Goal: Information Seeking & Learning: Check status

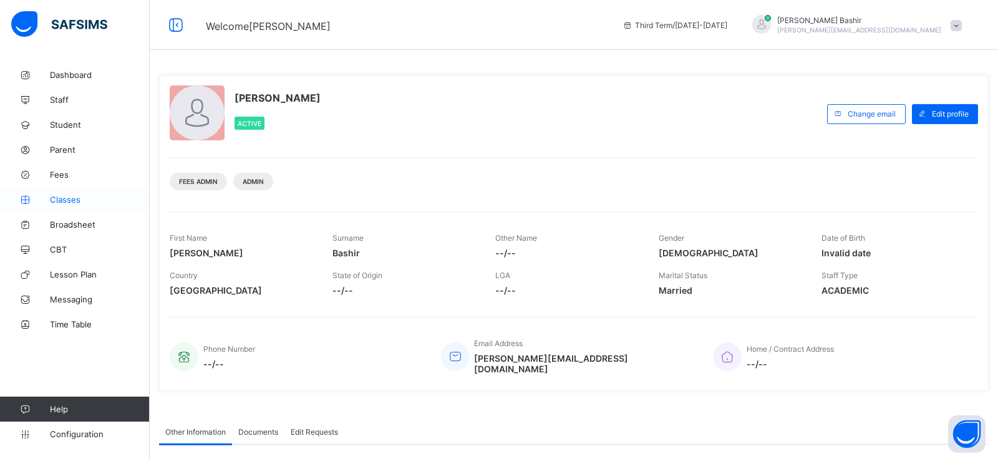
click at [72, 199] on span "Classes" at bounding box center [100, 200] width 100 height 10
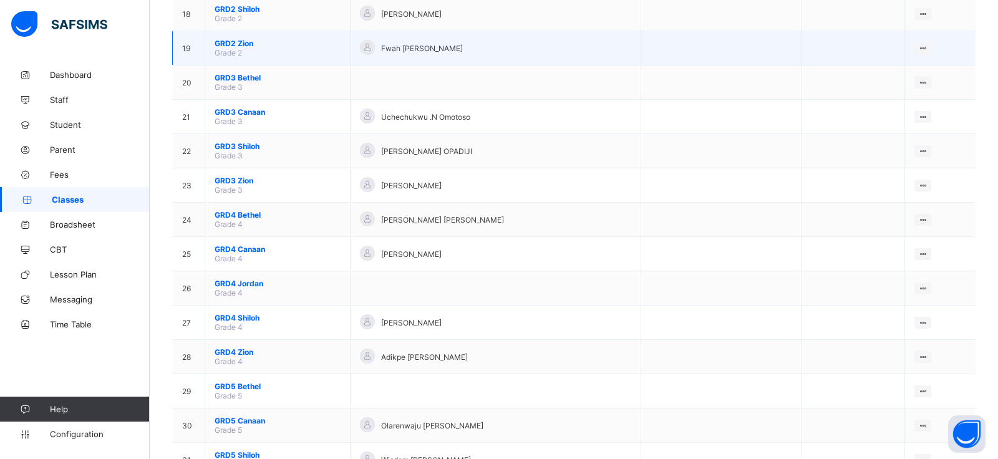
scroll to position [746, 0]
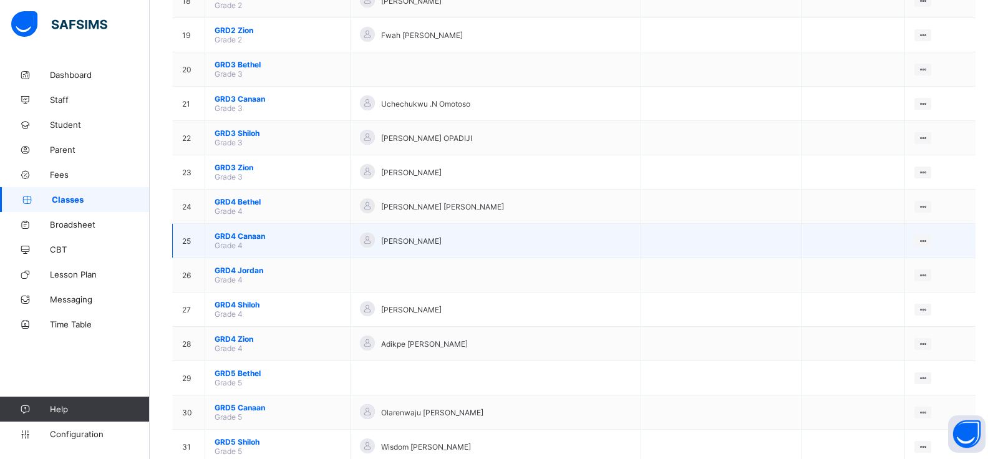
click at [247, 241] on span "GRD4 Canaan" at bounding box center [278, 235] width 126 height 9
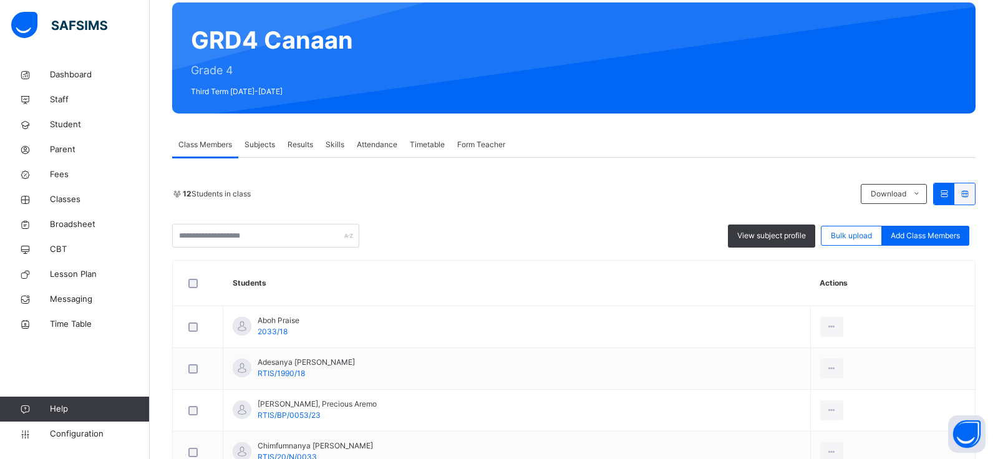
scroll to position [109, 0]
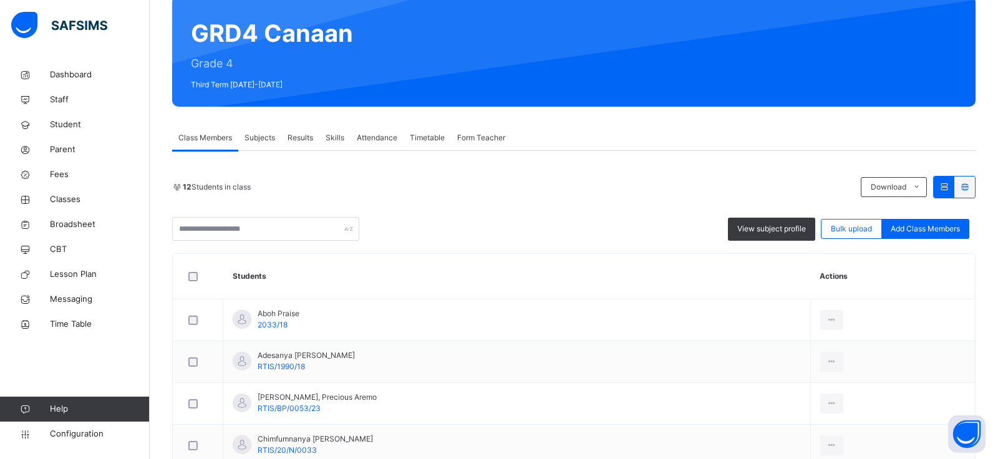
click at [302, 139] on span "Results" at bounding box center [300, 137] width 26 height 11
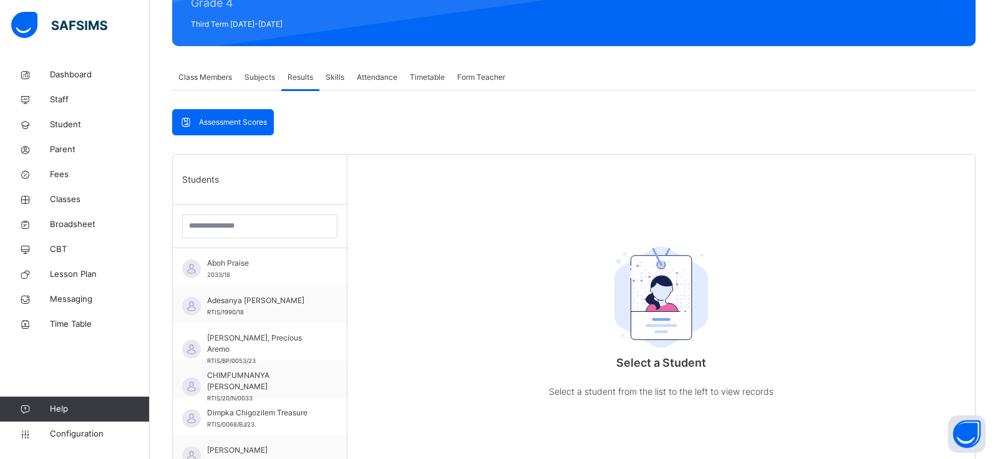
scroll to position [172, 0]
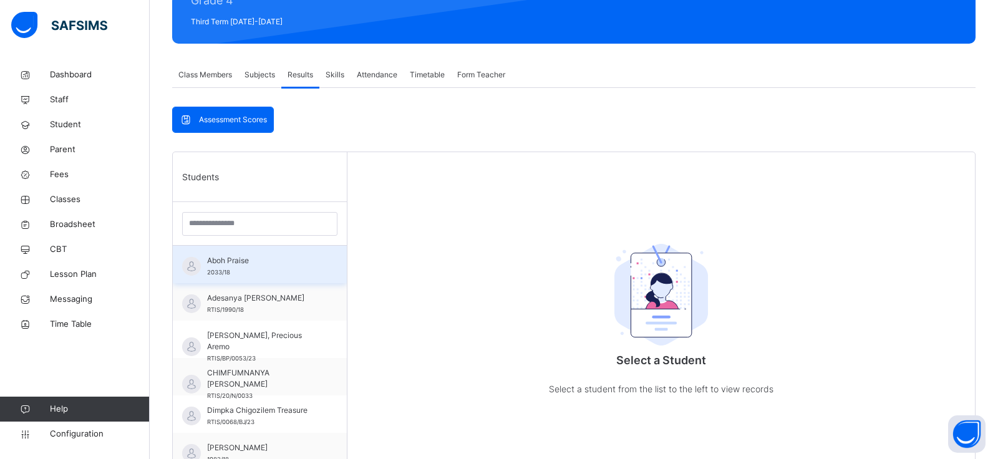
click at [230, 267] on div "Aboh Praise 2033/18" at bounding box center [263, 266] width 112 height 22
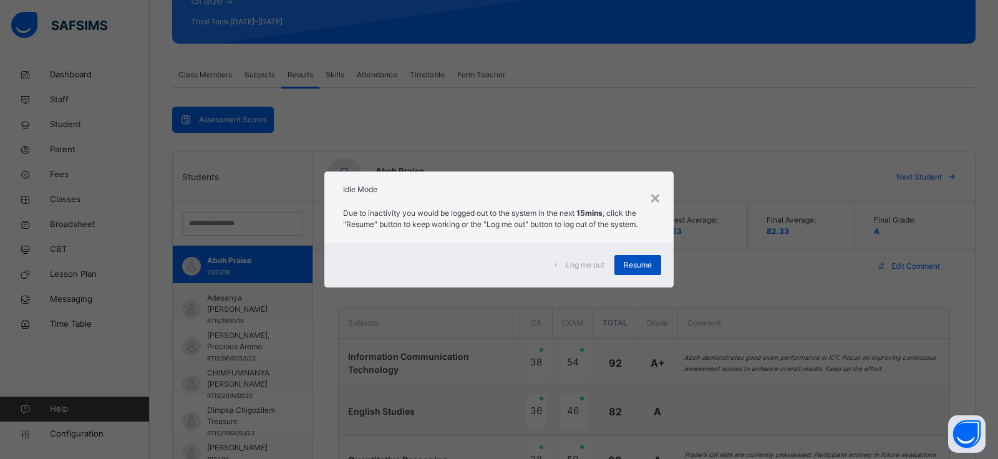
click at [637, 268] on span "Resume" at bounding box center [638, 264] width 28 height 11
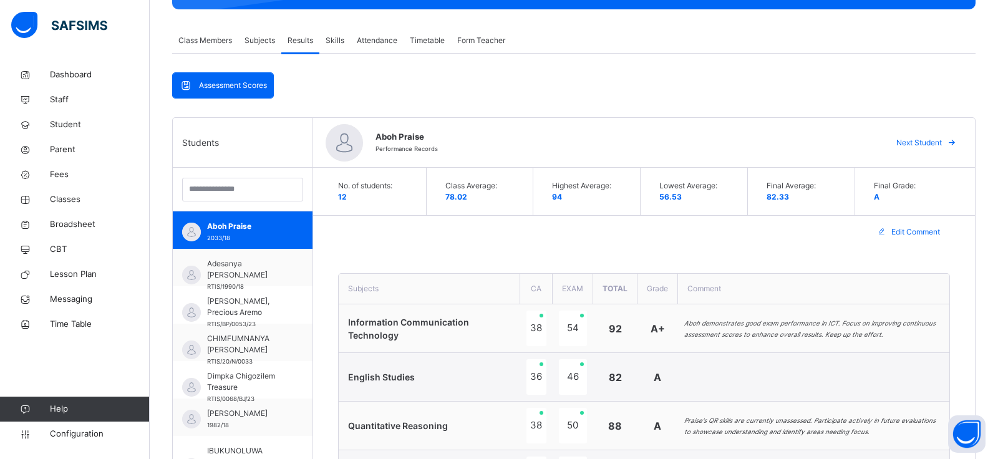
scroll to position [137, 0]
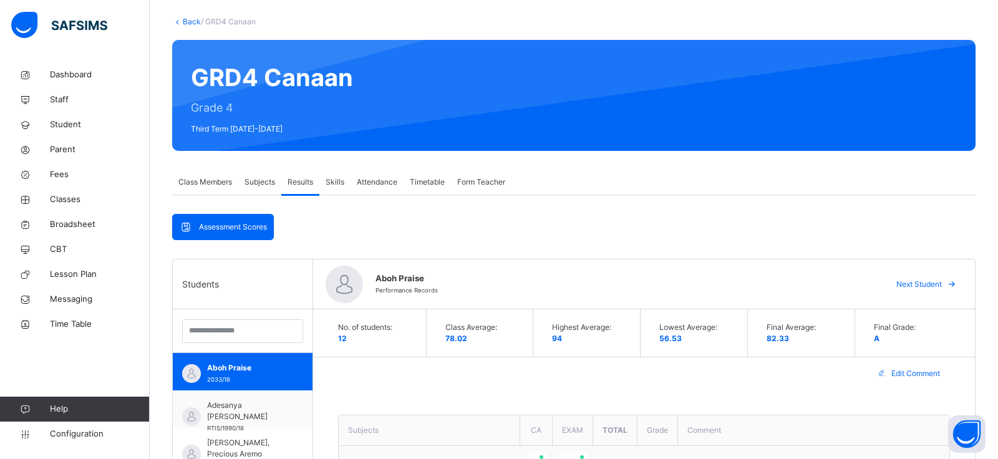
scroll to position [0, 0]
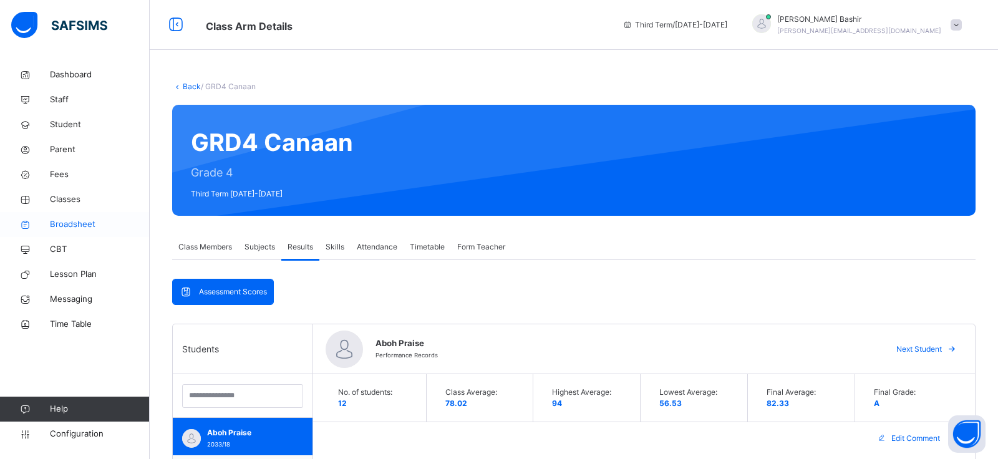
click at [78, 227] on span "Broadsheet" at bounding box center [100, 224] width 100 height 12
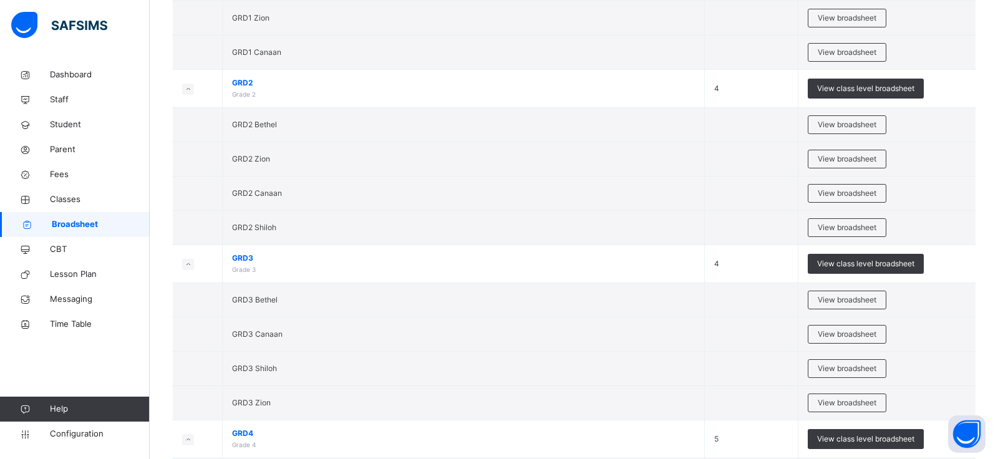
scroll to position [945, 0]
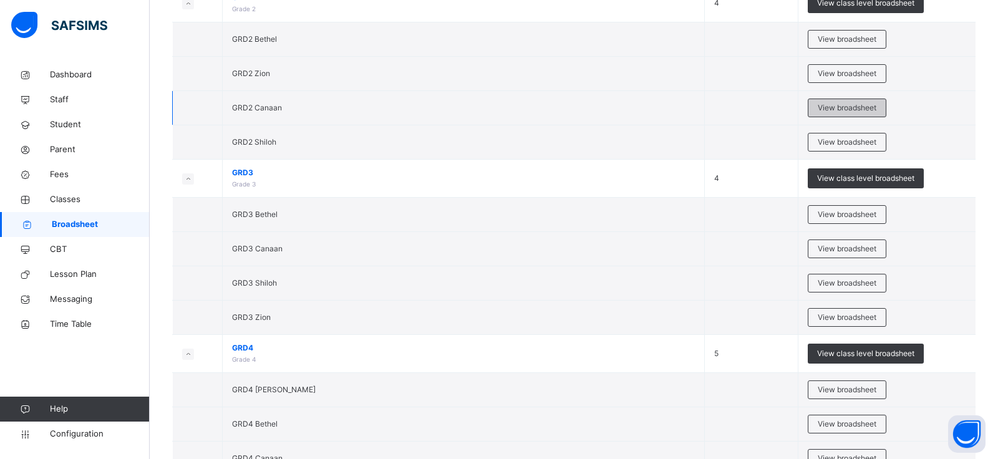
click at [841, 102] on span "View broadsheet" at bounding box center [847, 107] width 59 height 11
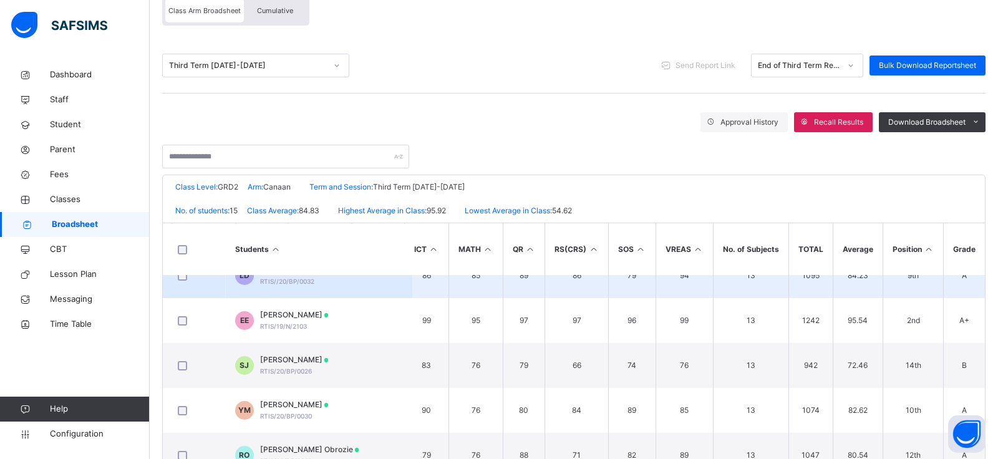
scroll to position [0, 401]
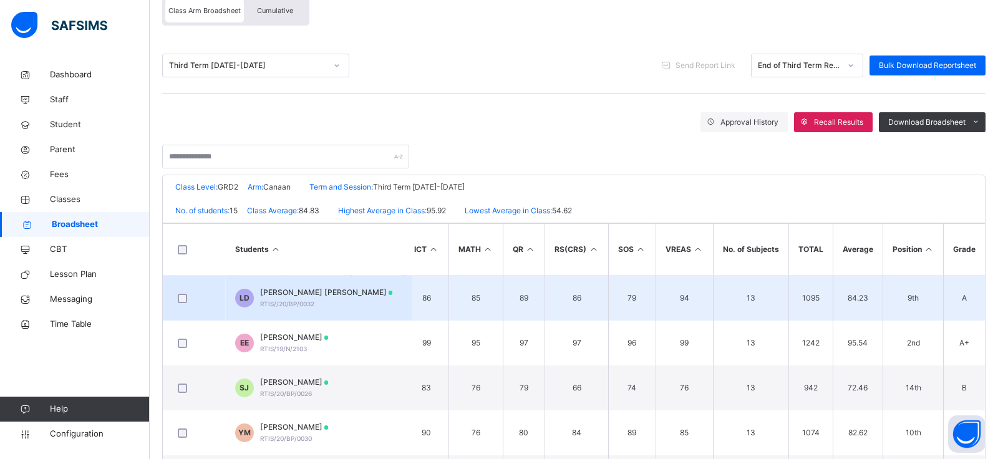
click at [314, 299] on div "[PERSON_NAME] [PERSON_NAME] RTIS//20/BP/0032" at bounding box center [326, 298] width 133 height 22
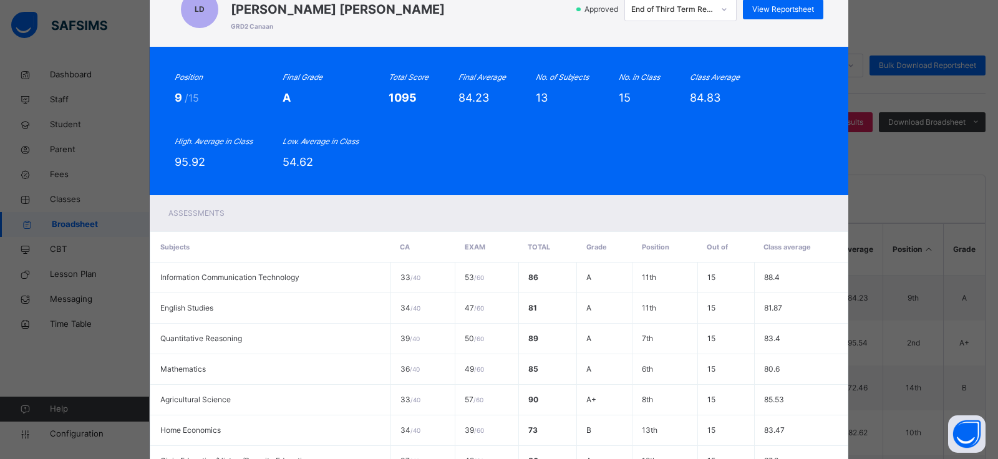
scroll to position [26, 0]
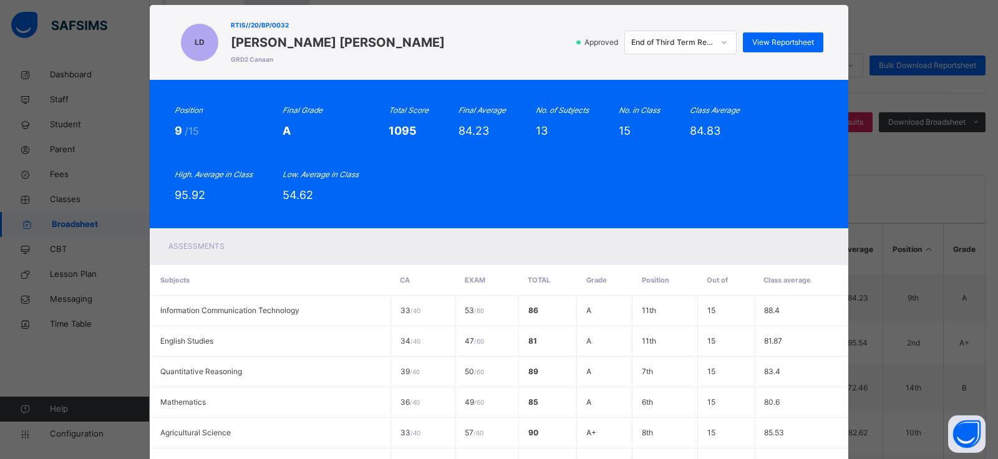
click at [685, 43] on div "End of Third Term Result" at bounding box center [672, 42] width 82 height 11
click at [544, 72] on div "LD RTIS//20/BP/0032 [PERSON_NAME] [PERSON_NAME] GRD2 Canaan Approved option End…" at bounding box center [499, 42] width 698 height 75
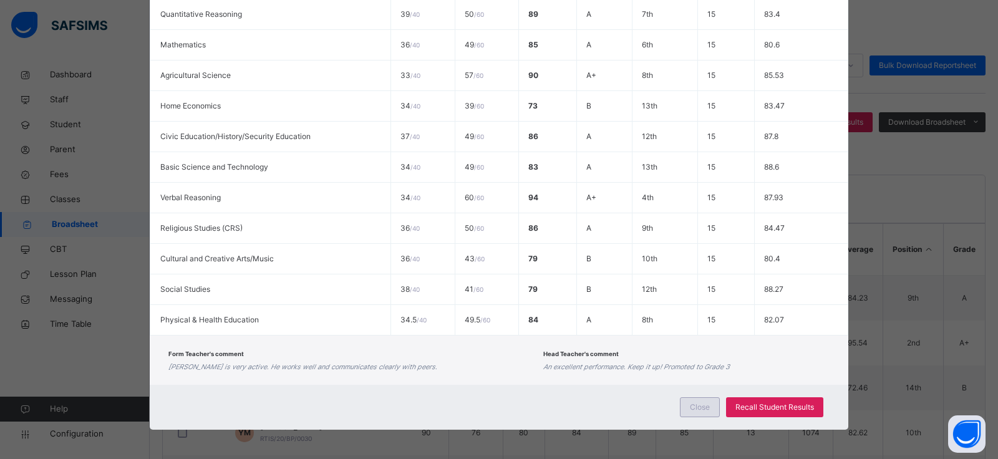
click at [691, 407] on span "Close" at bounding box center [700, 407] width 20 height 11
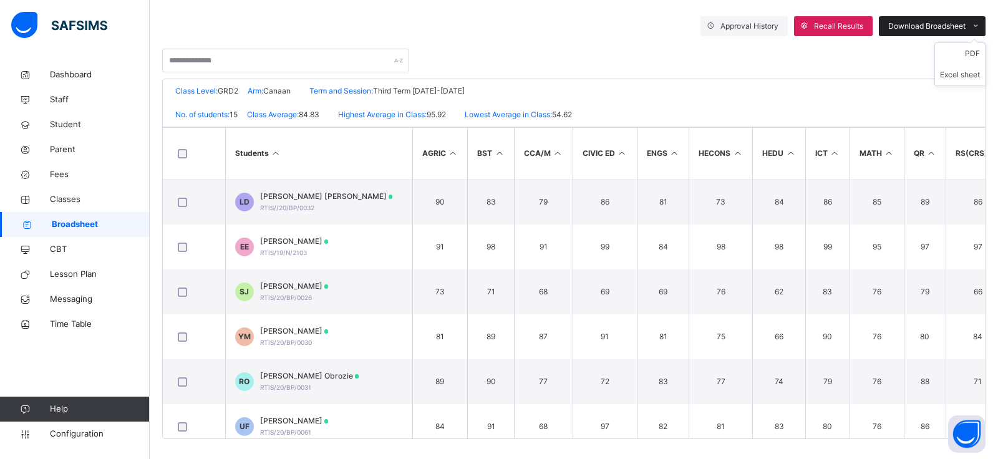
scroll to position [219, 0]
click at [968, 73] on li "Excel sheet" at bounding box center [960, 73] width 50 height 21
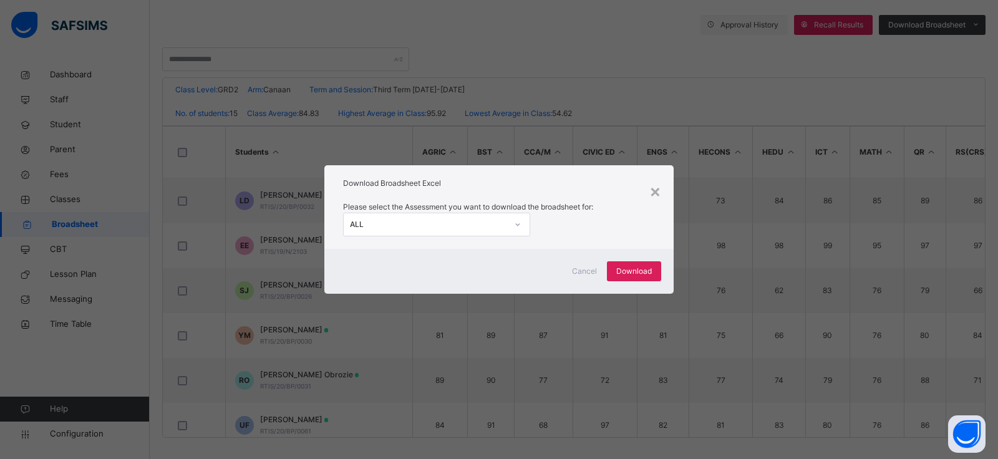
click at [488, 225] on div "ALL" at bounding box center [428, 224] width 157 height 11
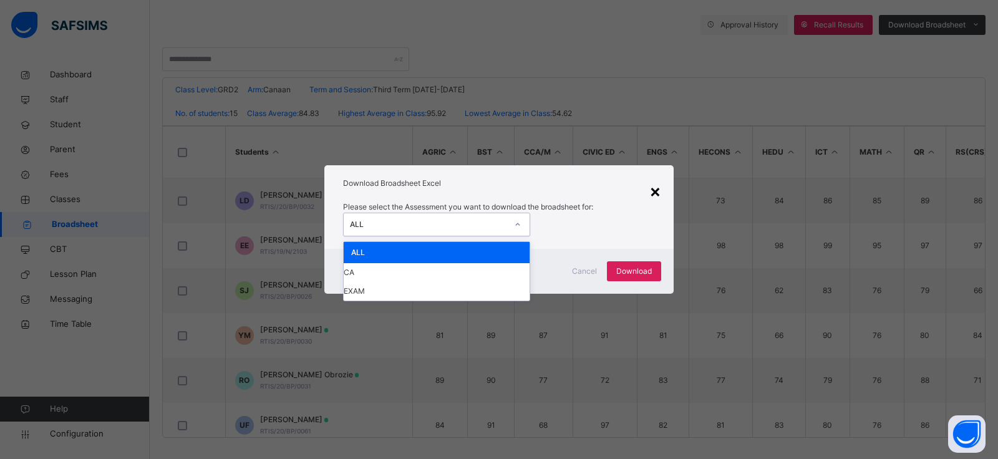
click at [652, 198] on div "×" at bounding box center [655, 191] width 12 height 26
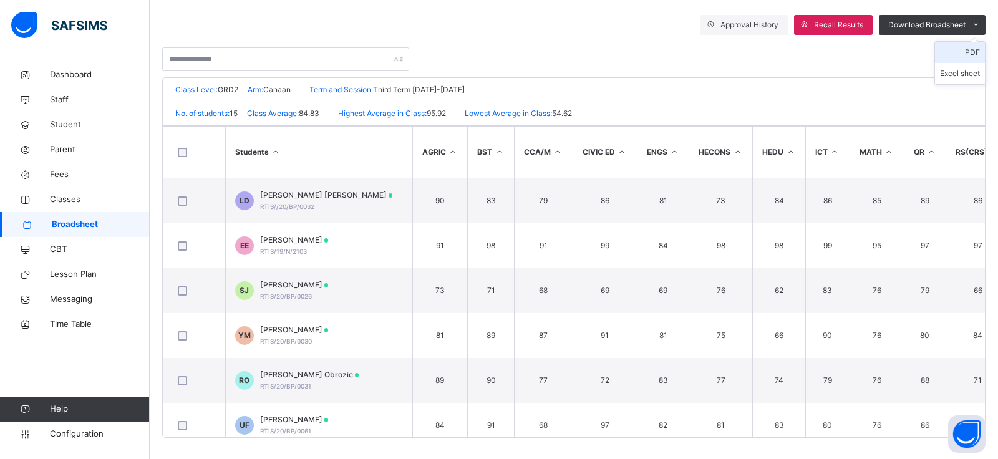
click at [958, 51] on li "PDF" at bounding box center [960, 52] width 50 height 21
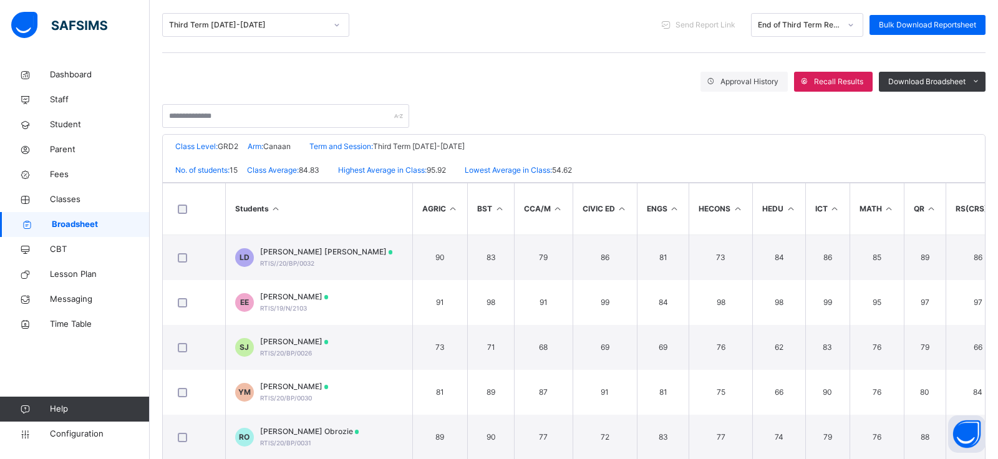
scroll to position [162, 0]
click at [811, 26] on div "End of Third Term Result" at bounding box center [799, 25] width 82 height 11
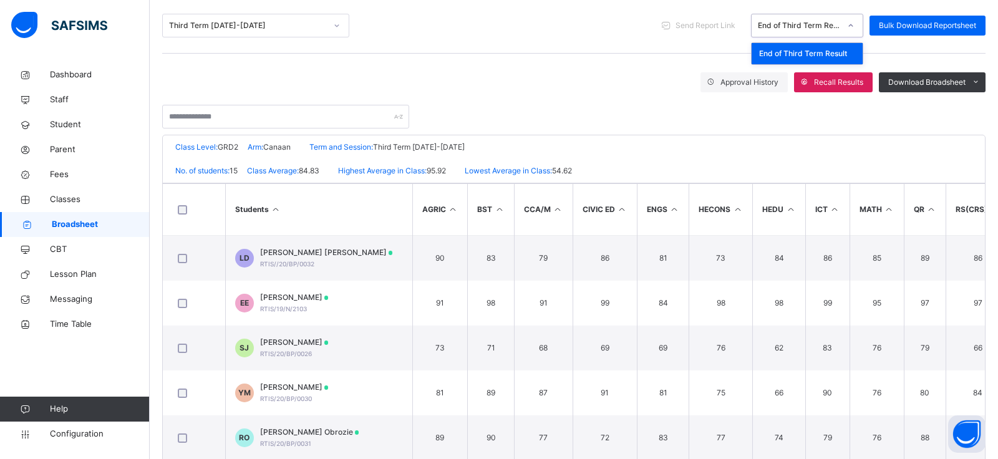
click at [630, 45] on div "Third Term [DATE]-[DATE] Send Report Link option End of Third Term Result focus…" at bounding box center [573, 26] width 823 height 56
click at [799, 22] on div "End of Third Term Result" at bounding box center [799, 25] width 82 height 11
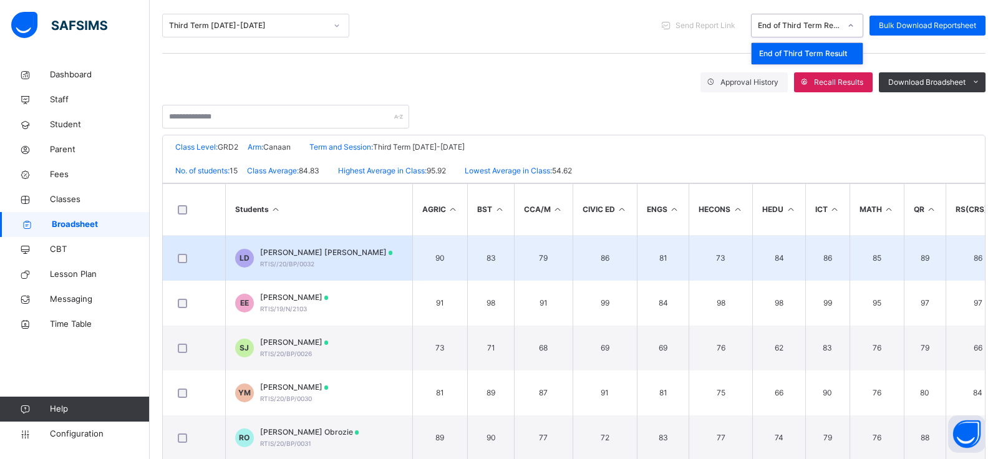
click at [543, 250] on td "79" at bounding box center [543, 259] width 59 height 46
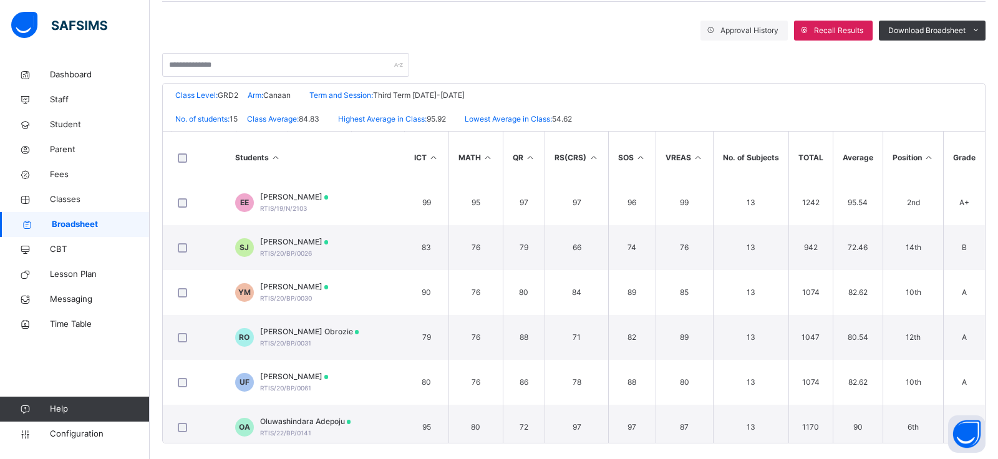
scroll to position [217, 0]
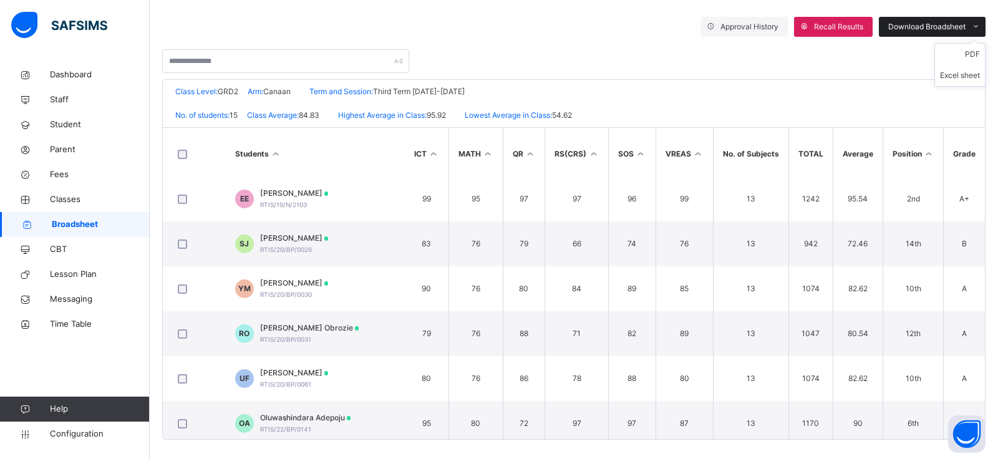
click at [919, 31] on span "Download Broadsheet" at bounding box center [926, 26] width 77 height 11
click at [955, 72] on li "Excel sheet" at bounding box center [960, 75] width 50 height 21
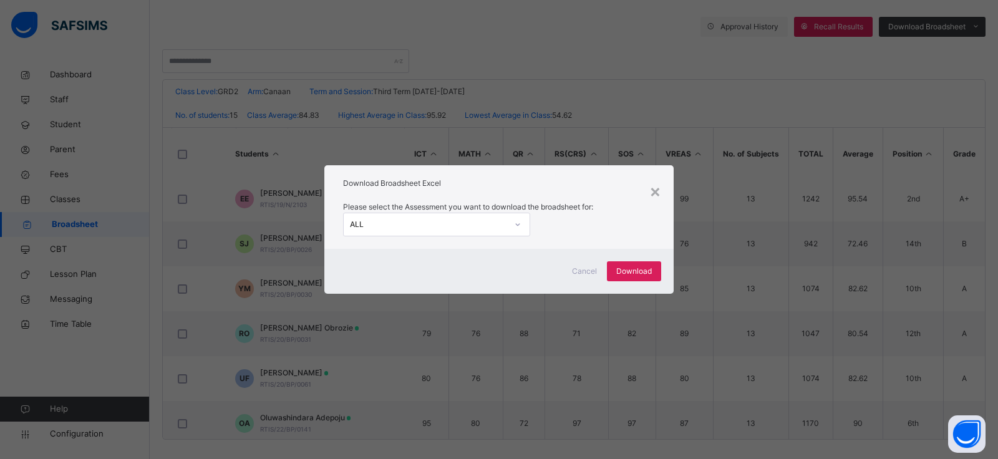
click at [491, 225] on div "ALL" at bounding box center [428, 224] width 157 height 11
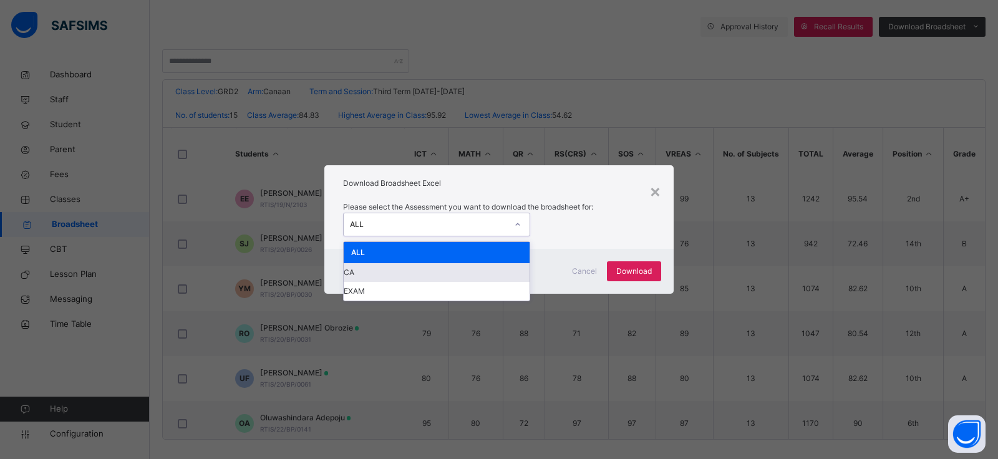
click at [413, 282] on div "CA" at bounding box center [437, 272] width 186 height 19
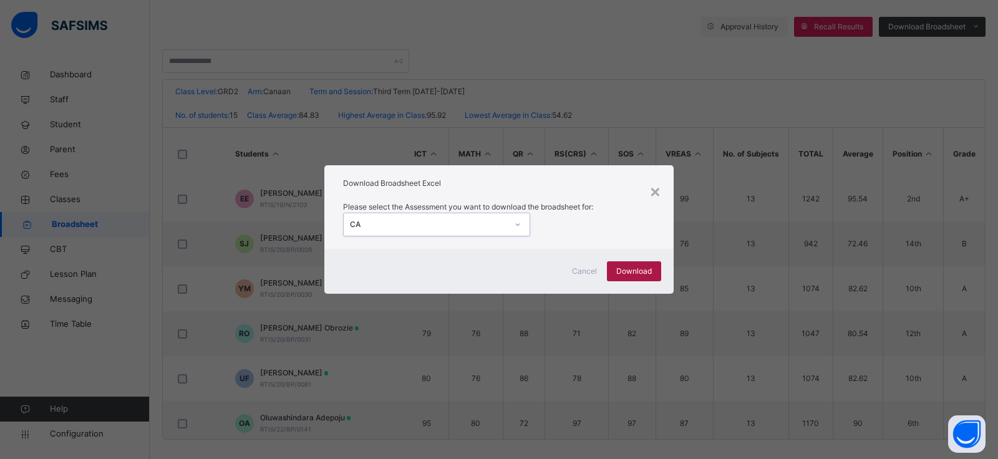
click at [632, 274] on span "Download" at bounding box center [634, 271] width 36 height 11
click at [652, 197] on div "×" at bounding box center [655, 191] width 12 height 26
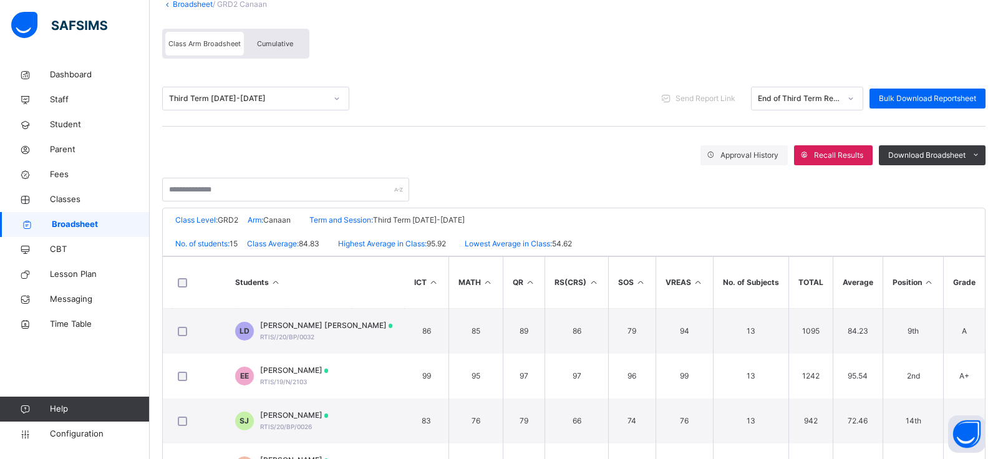
scroll to position [104, 0]
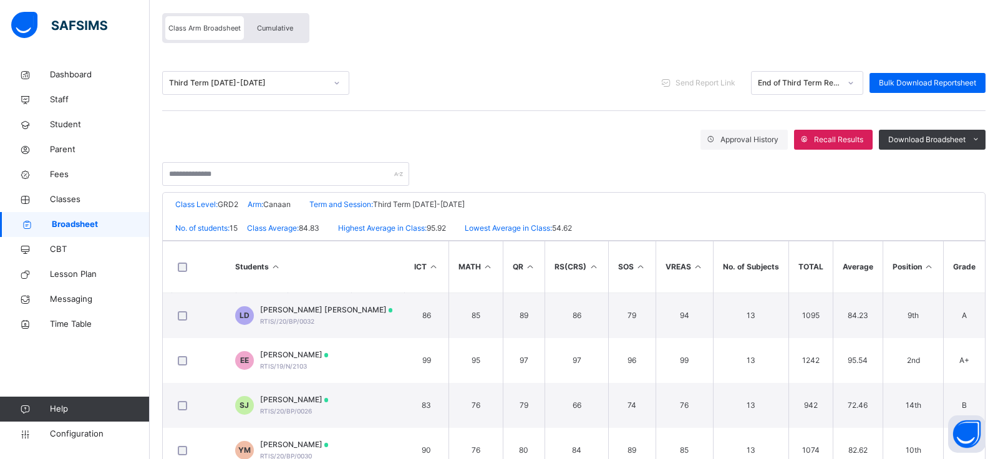
click at [438, 138] on div "Approval History Recall Results Download Broadsheet PDF Excel sheet" at bounding box center [573, 140] width 823 height 20
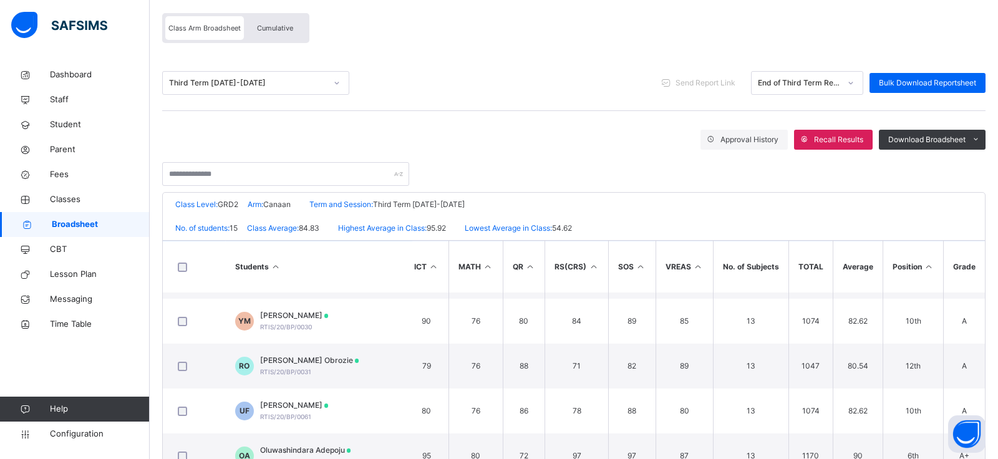
scroll to position [0, 401]
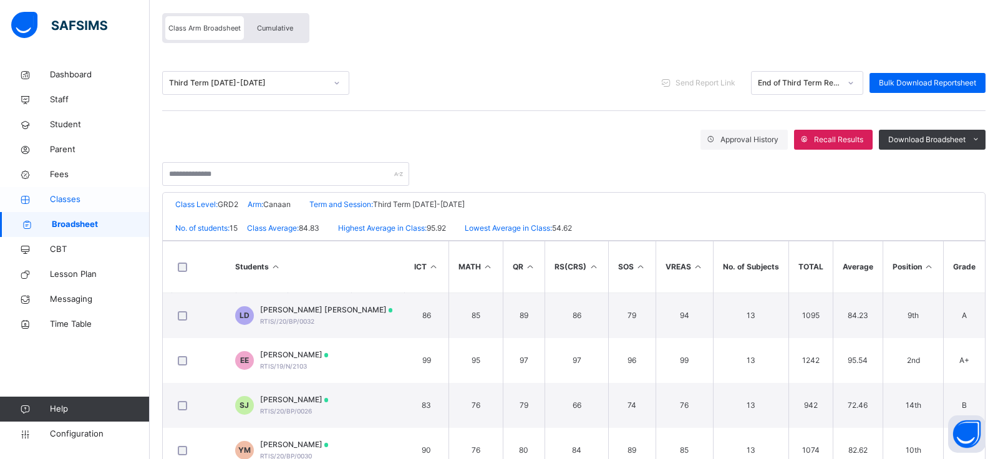
click at [72, 203] on span "Classes" at bounding box center [100, 199] width 100 height 12
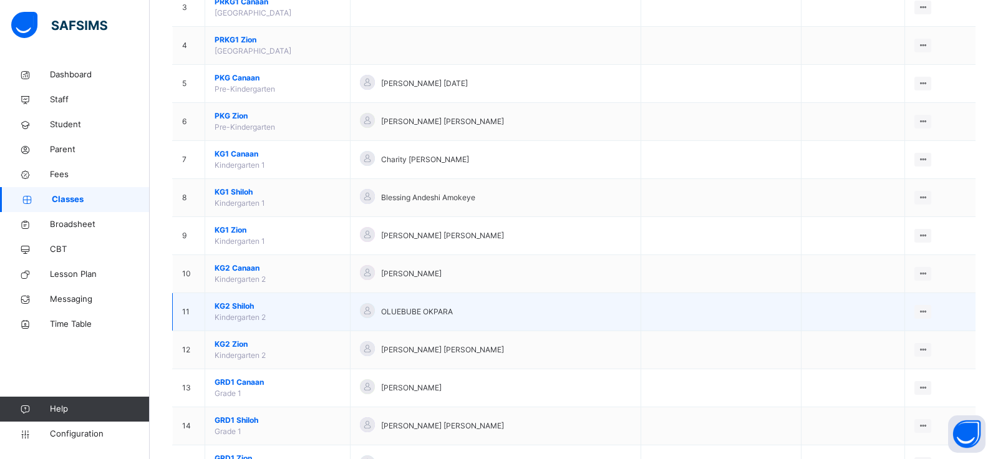
scroll to position [238, 0]
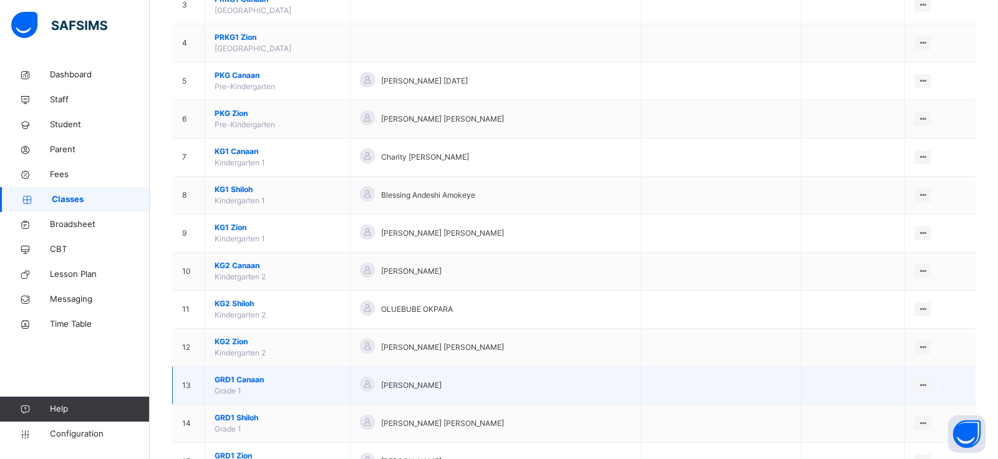
click at [235, 386] on span "Grade 1" at bounding box center [228, 390] width 27 height 9
click at [238, 377] on span "GRD1 Canaan" at bounding box center [278, 379] width 126 height 11
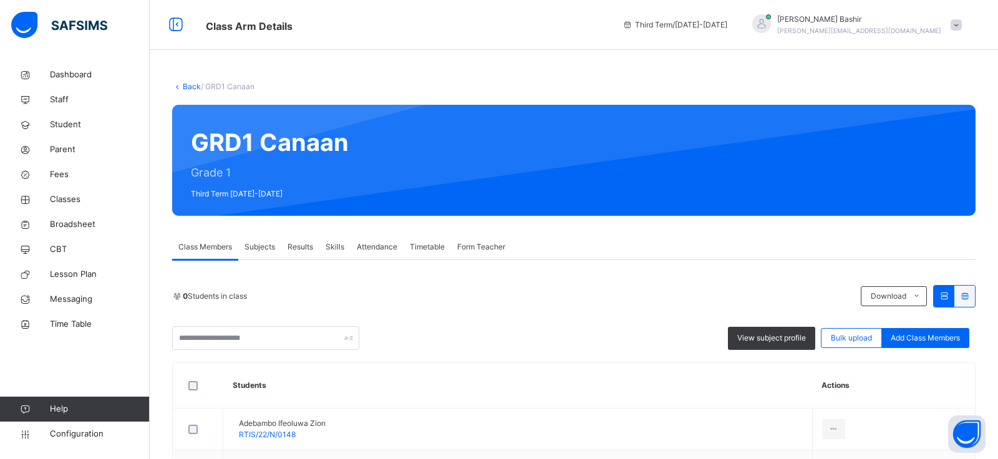
click at [301, 247] on span "Results" at bounding box center [300, 246] width 26 height 11
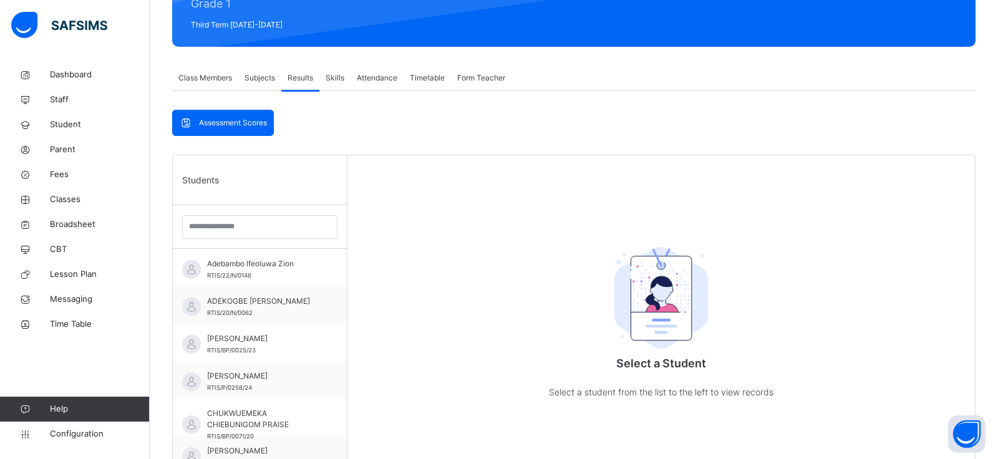
scroll to position [197, 0]
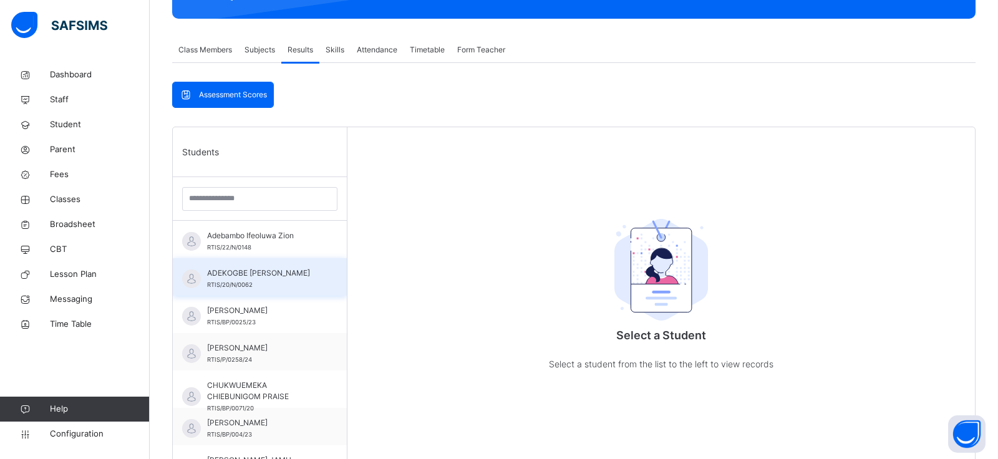
click at [254, 275] on span "ADEKOGBE [PERSON_NAME]" at bounding box center [263, 273] width 112 height 11
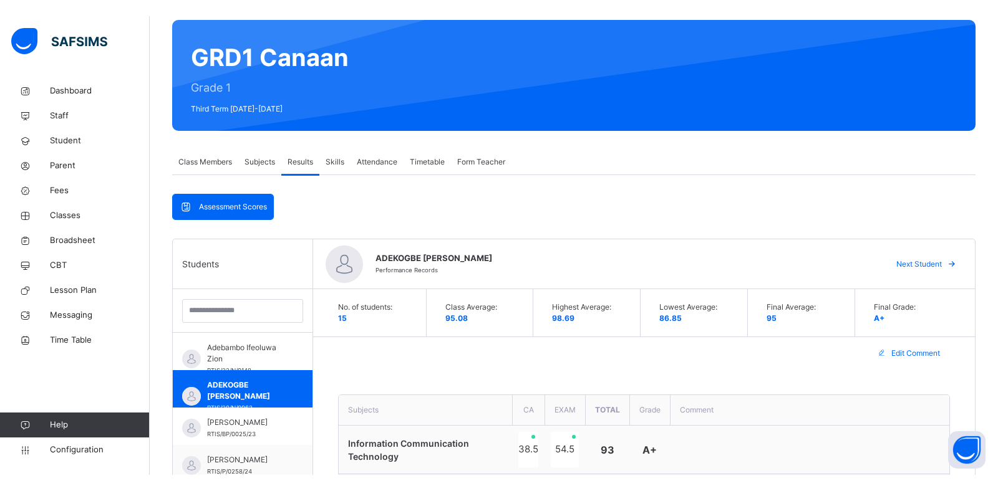
scroll to position [0, 0]
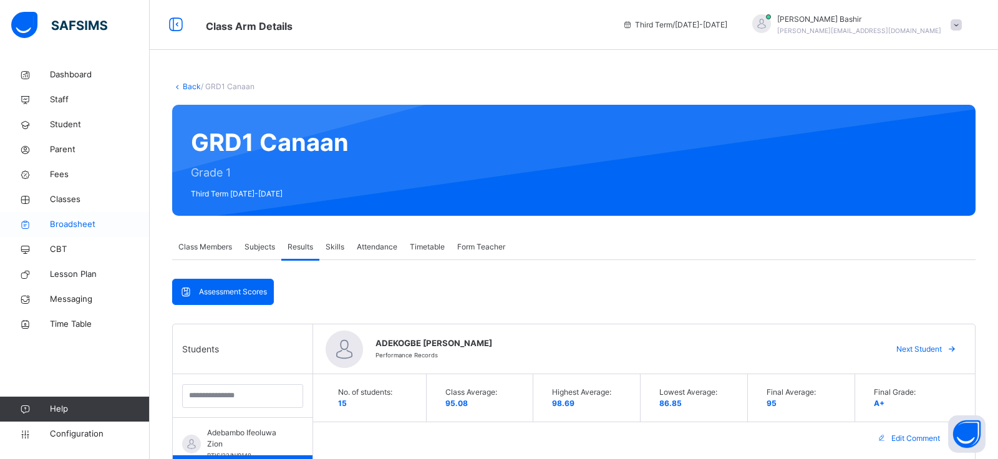
click at [68, 225] on span "Broadsheet" at bounding box center [100, 224] width 100 height 12
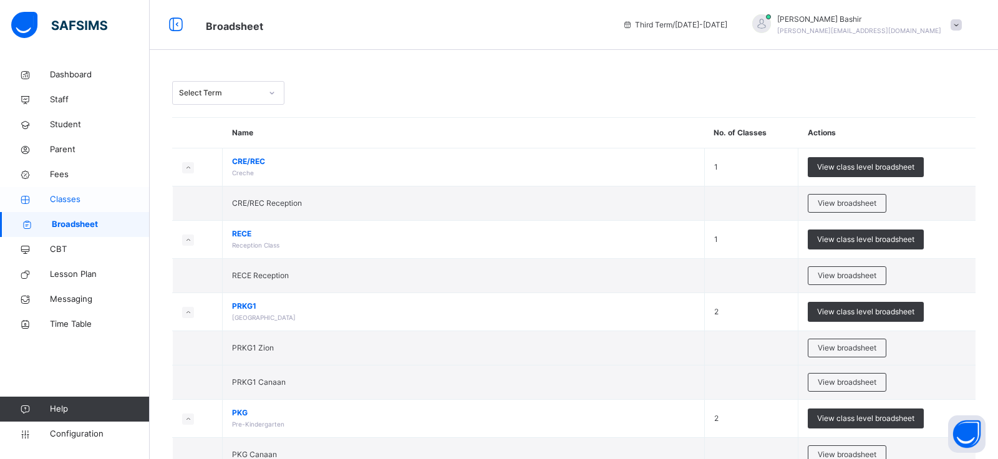
click at [75, 200] on span "Classes" at bounding box center [100, 199] width 100 height 12
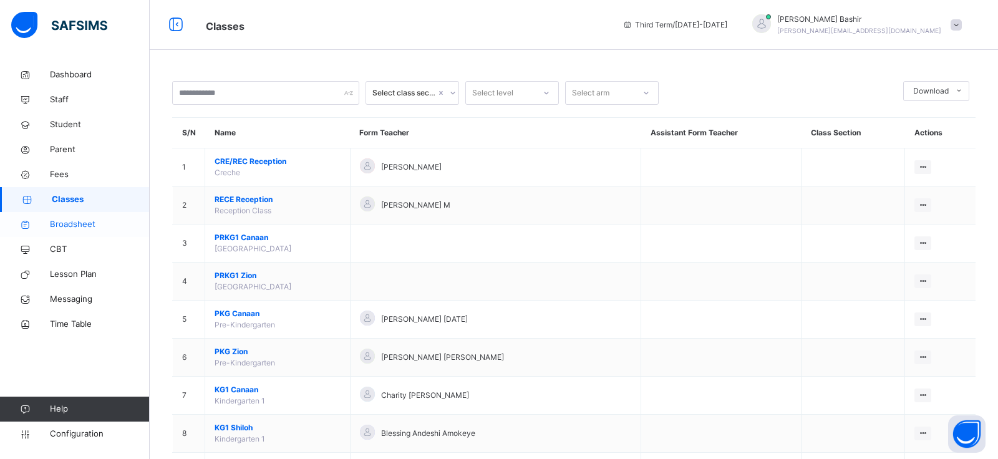
click at [82, 225] on span "Broadsheet" at bounding box center [100, 224] width 100 height 12
